Goal: Navigation & Orientation: Find specific page/section

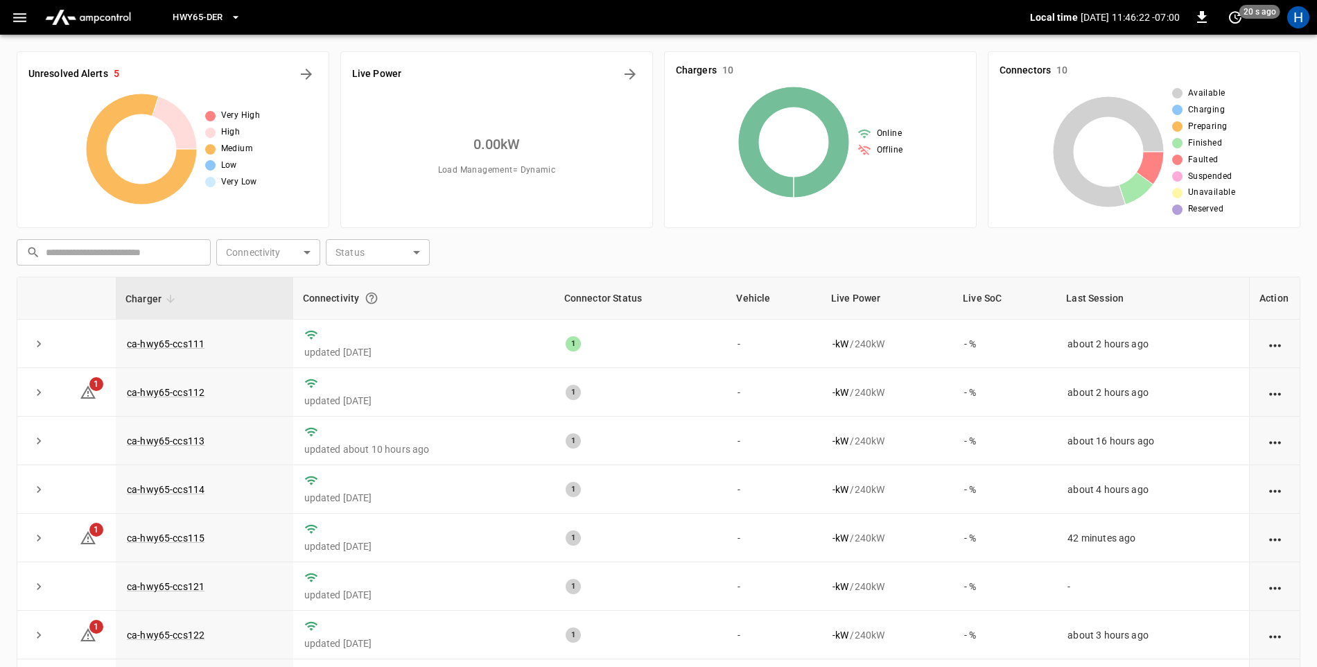
click at [17, 15] on icon "button" at bounding box center [19, 17] width 17 height 17
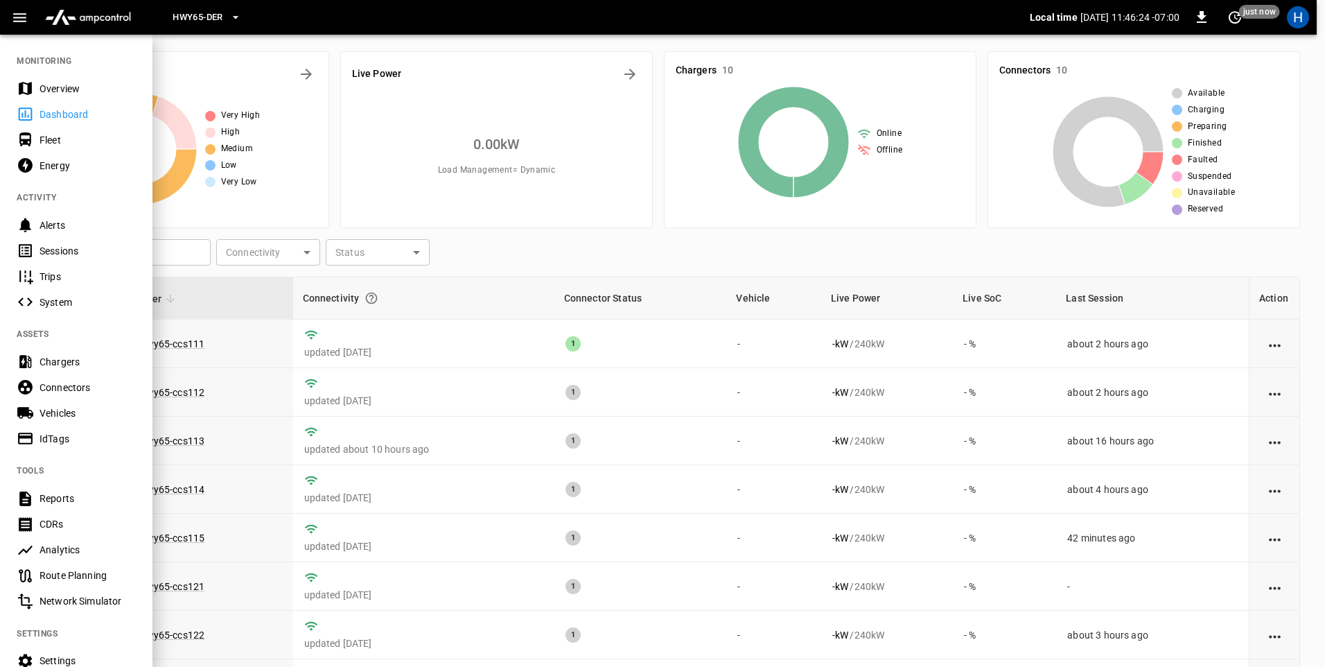
click at [101, 249] on div "Sessions" at bounding box center [87, 251] width 96 height 14
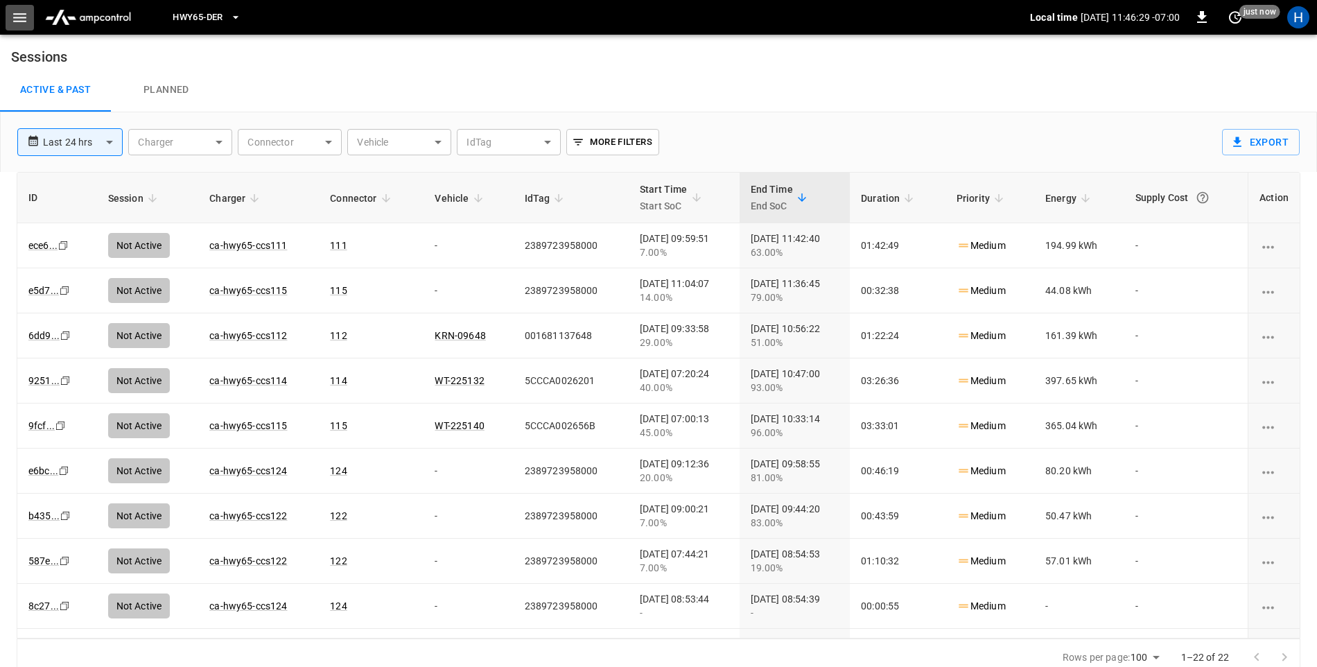
click at [16, 10] on icon "button" at bounding box center [19, 17] width 17 height 17
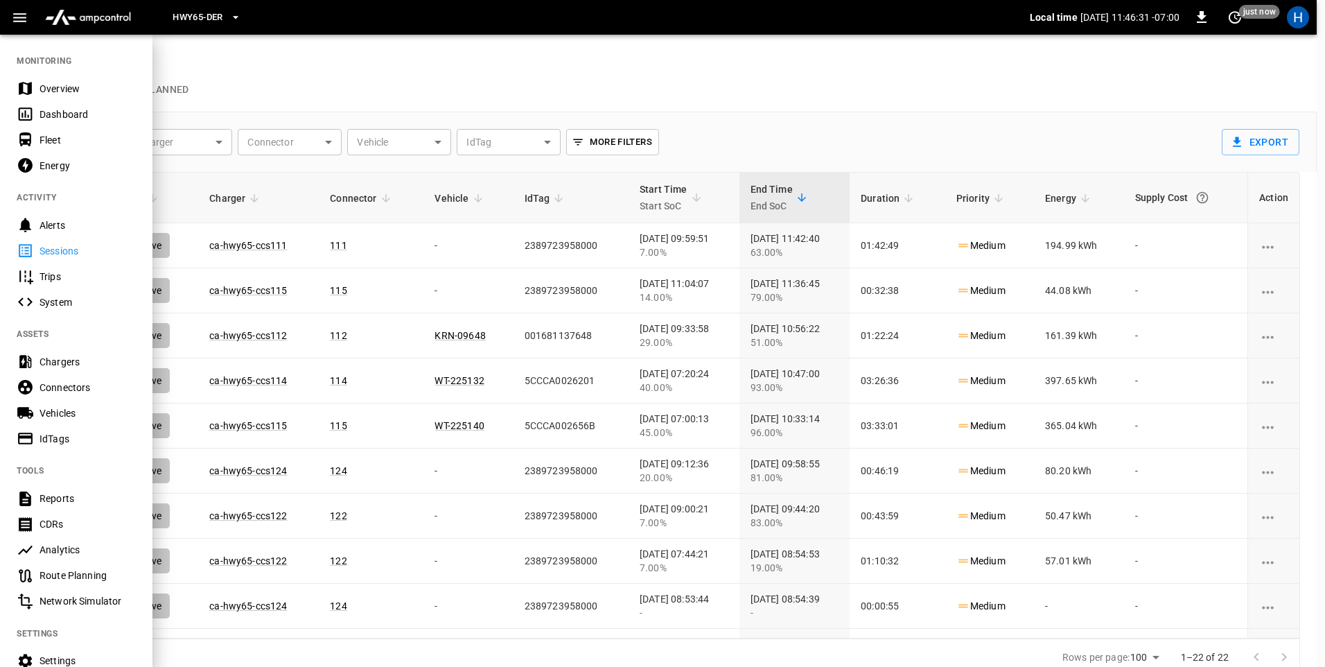
click at [100, 116] on div "Dashboard" at bounding box center [87, 114] width 96 height 14
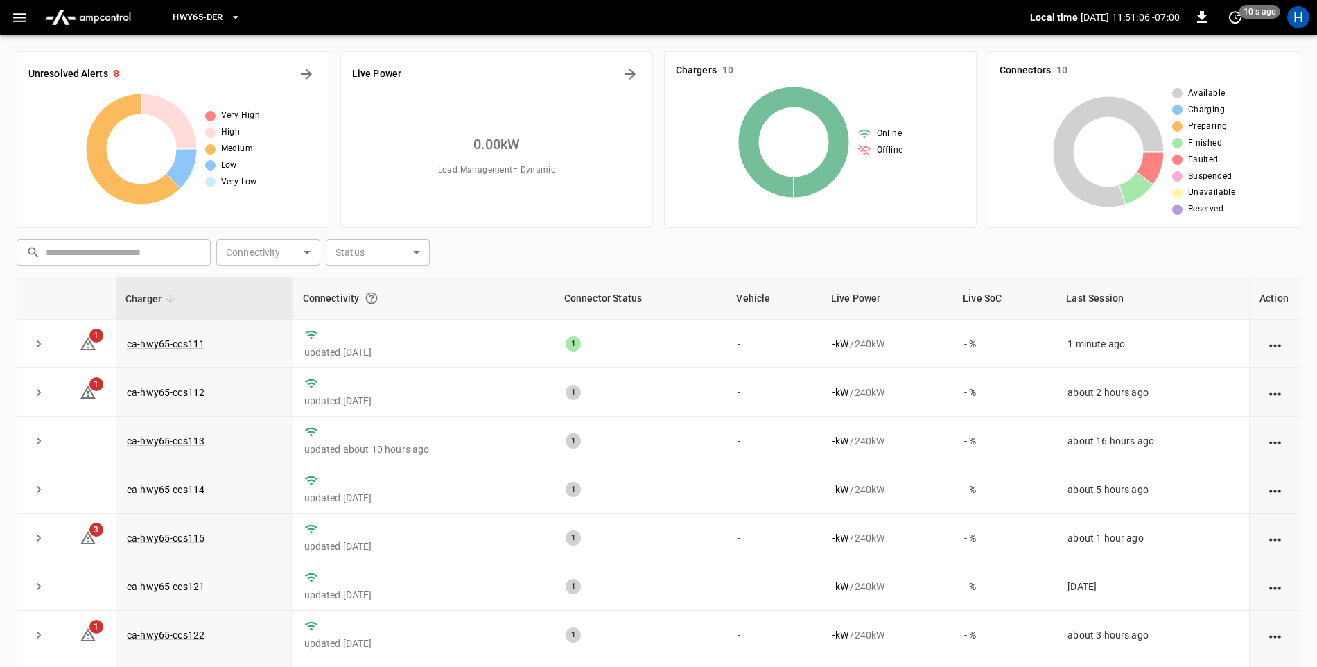
click at [26, 14] on icon "button" at bounding box center [19, 17] width 17 height 17
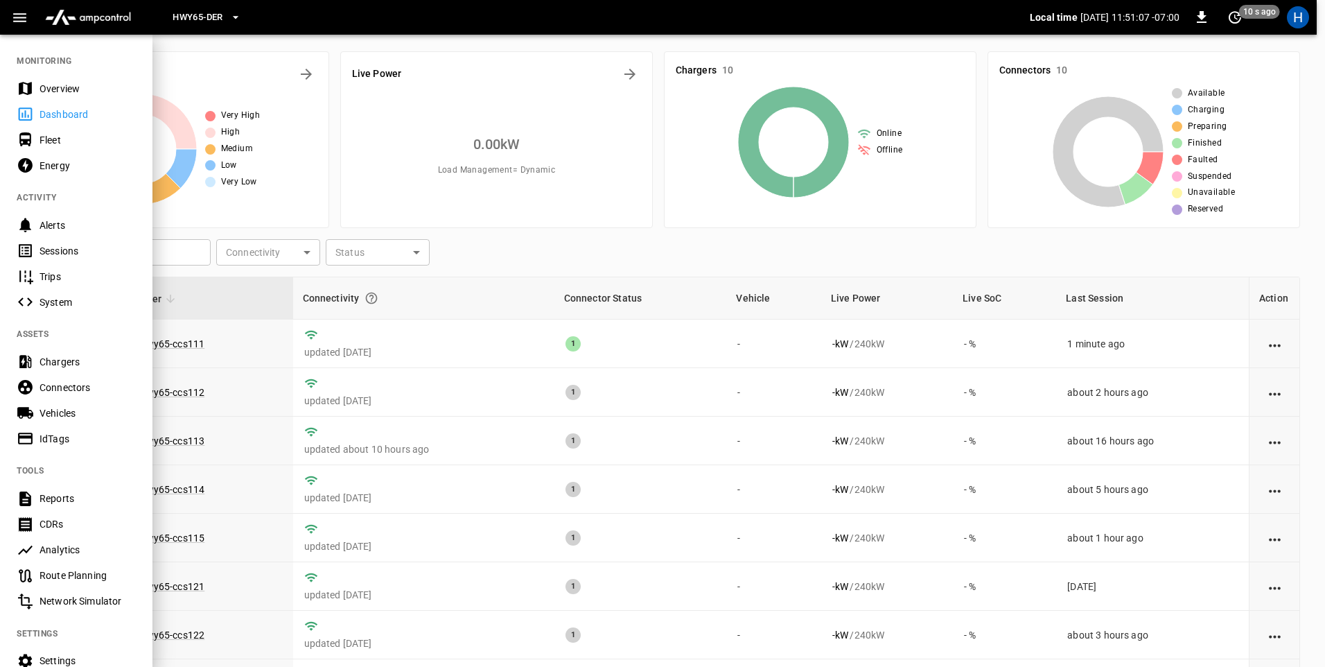
click at [95, 252] on div "Sessions" at bounding box center [87, 251] width 96 height 14
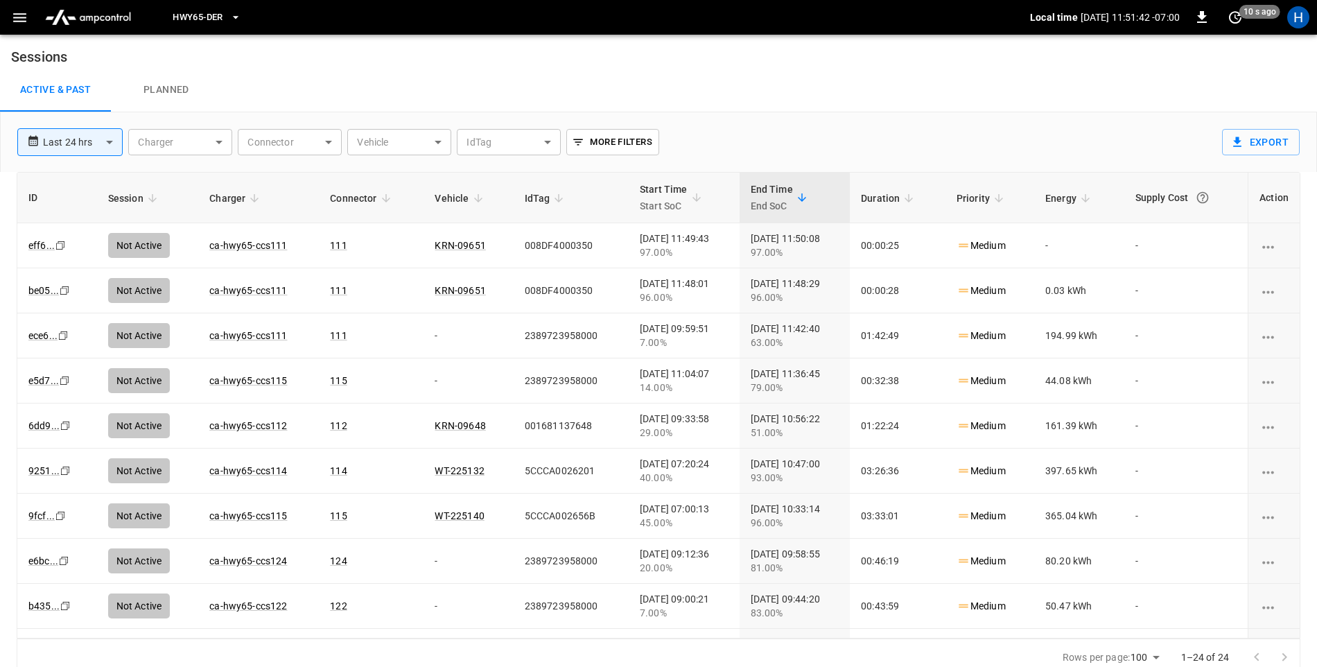
click at [20, 24] on icon "button" at bounding box center [19, 17] width 17 height 17
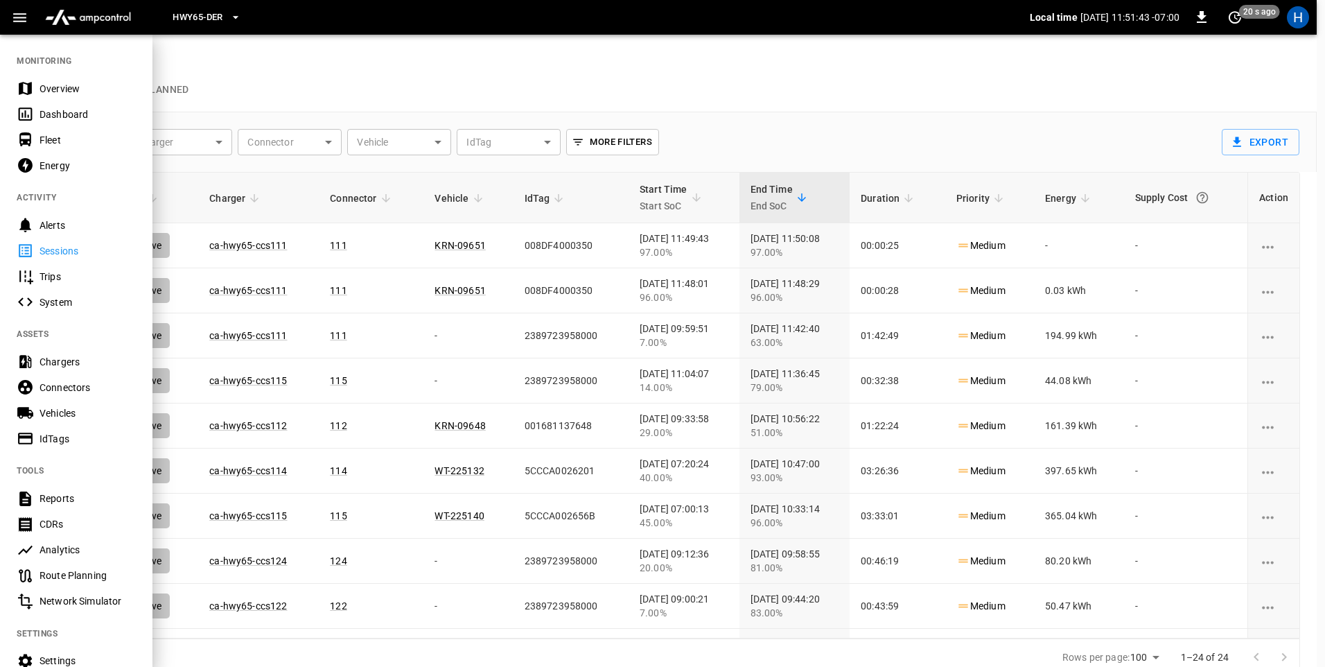
click at [83, 116] on div "Dashboard" at bounding box center [87, 114] width 96 height 14
